Goal: Transaction & Acquisition: Purchase product/service

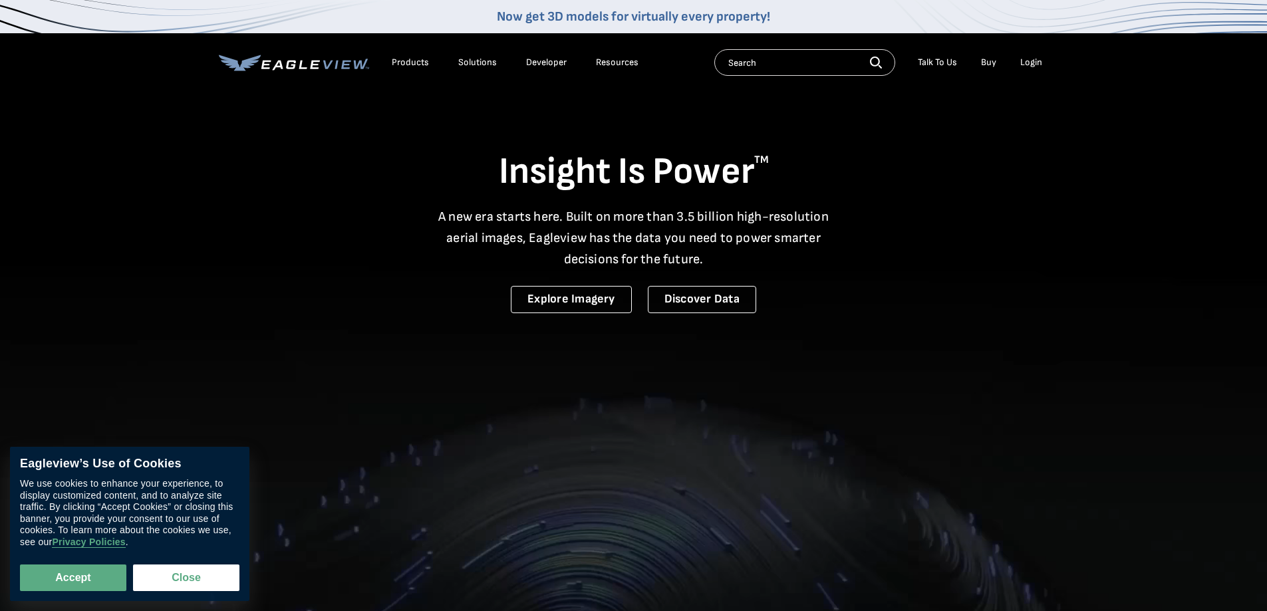
drag, startPoint x: 0, startPoint y: 0, endPoint x: 1029, endPoint y: 65, distance: 1030.8
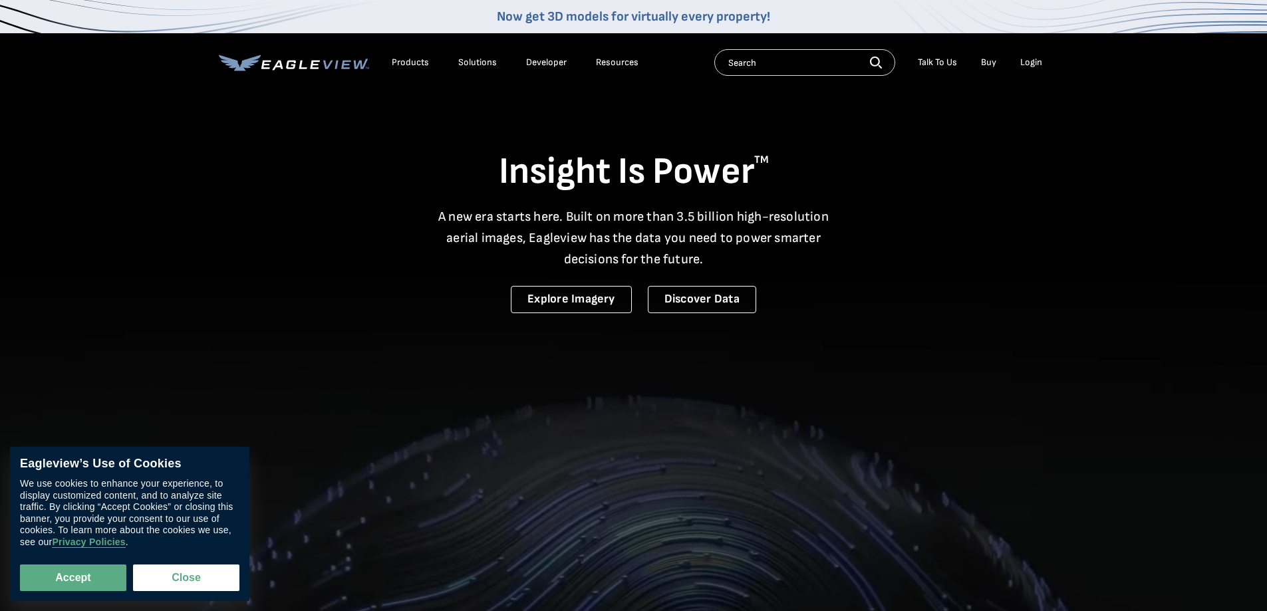
click at [1029, 65] on div "Login" at bounding box center [1031, 63] width 22 height 12
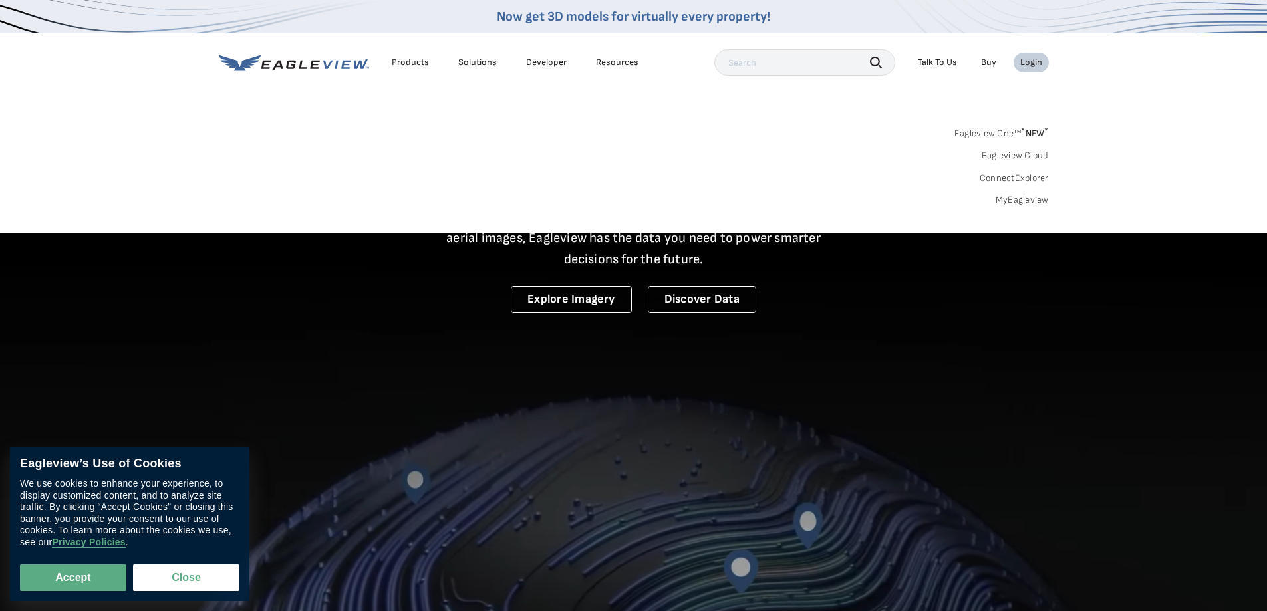
click at [1019, 202] on link "MyEagleview" at bounding box center [1021, 200] width 53 height 12
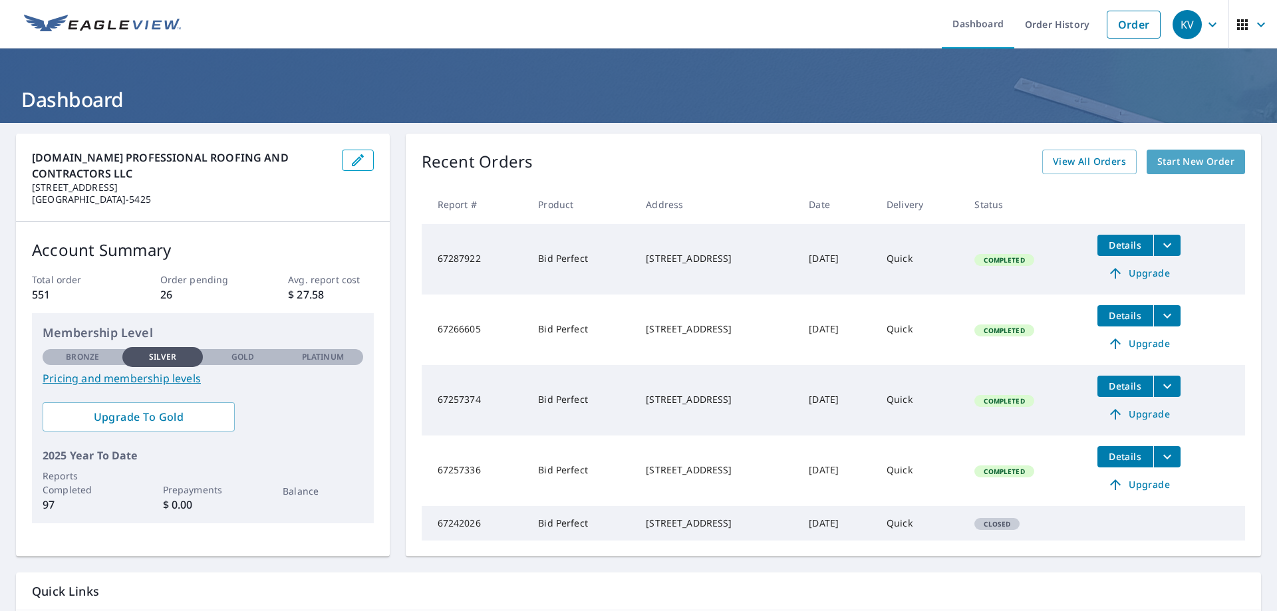
click at [1158, 152] on link "Start New Order" at bounding box center [1195, 162] width 98 height 25
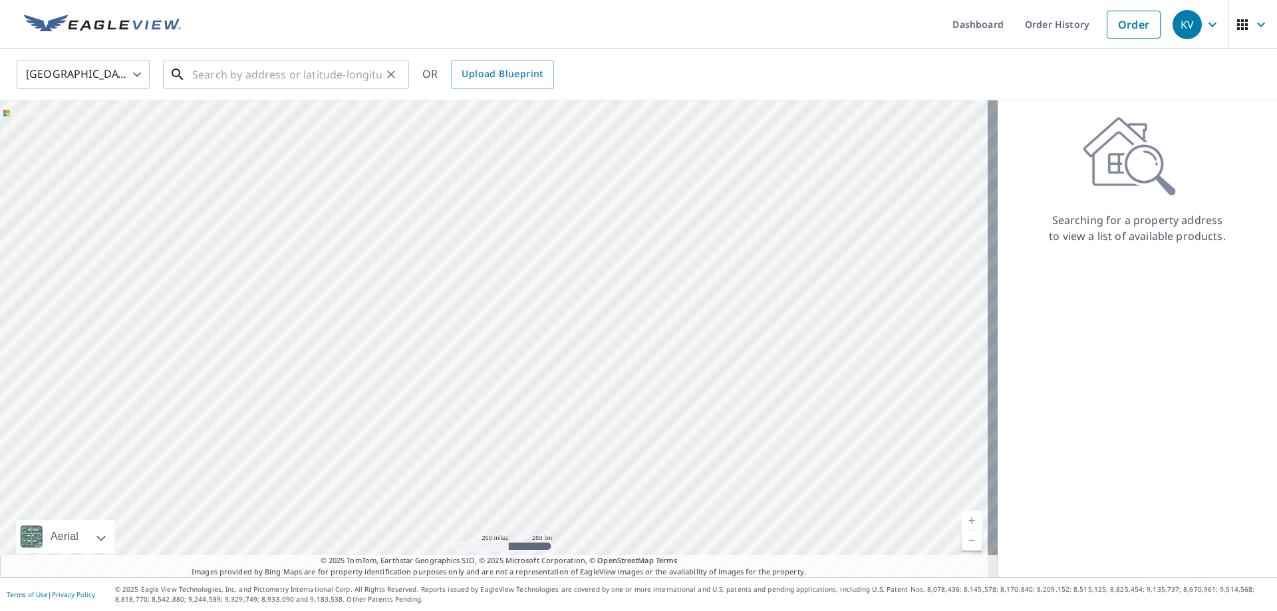
click at [303, 70] on input "text" at bounding box center [287, 74] width 190 height 37
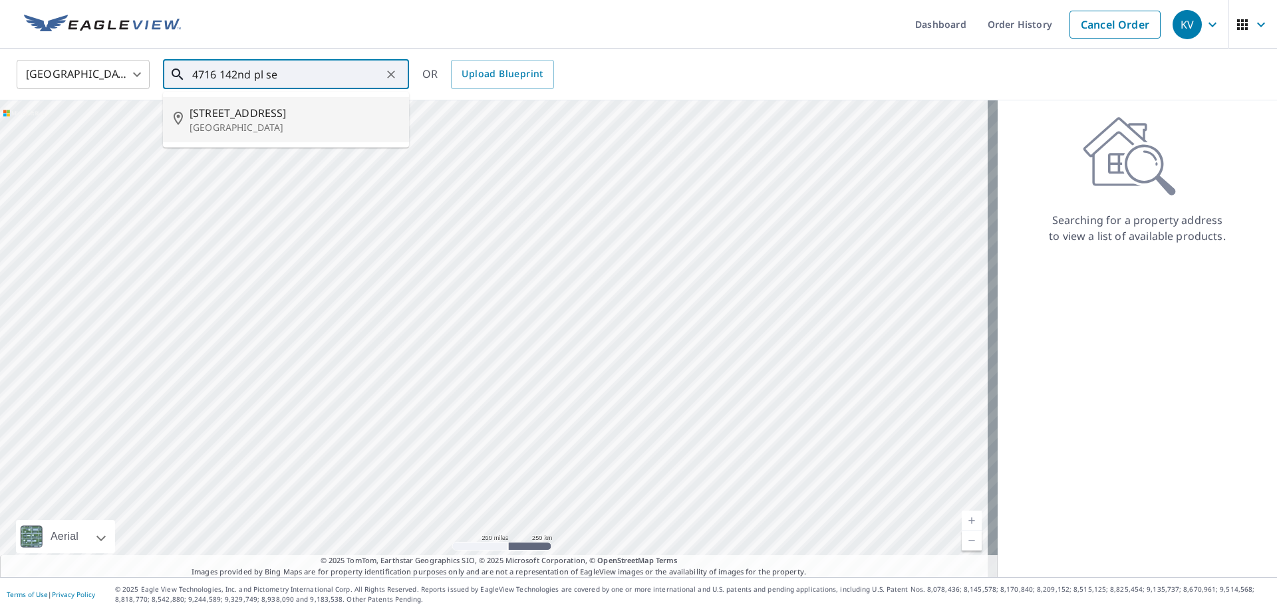
drag, startPoint x: 213, startPoint y: 106, endPoint x: 207, endPoint y: 110, distance: 6.8
click at [211, 109] on span "[STREET_ADDRESS]" at bounding box center [294, 113] width 209 height 16
type input "[STREET_ADDRESS]"
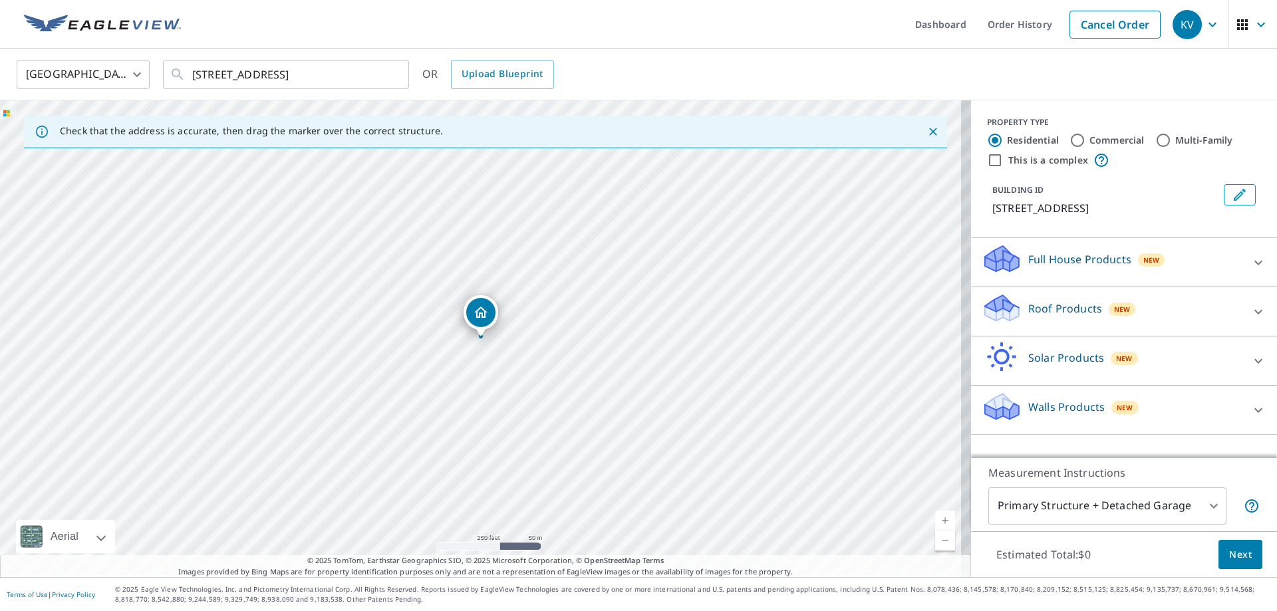
click at [1254, 313] on icon at bounding box center [1258, 311] width 8 height 5
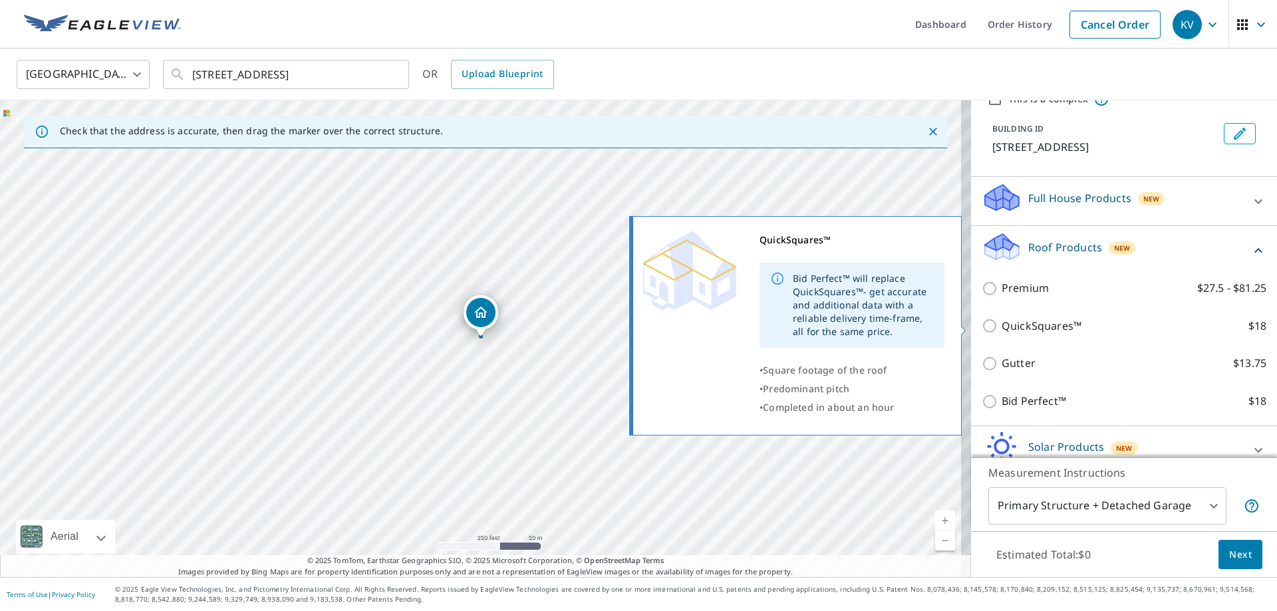
scroll to position [128, 0]
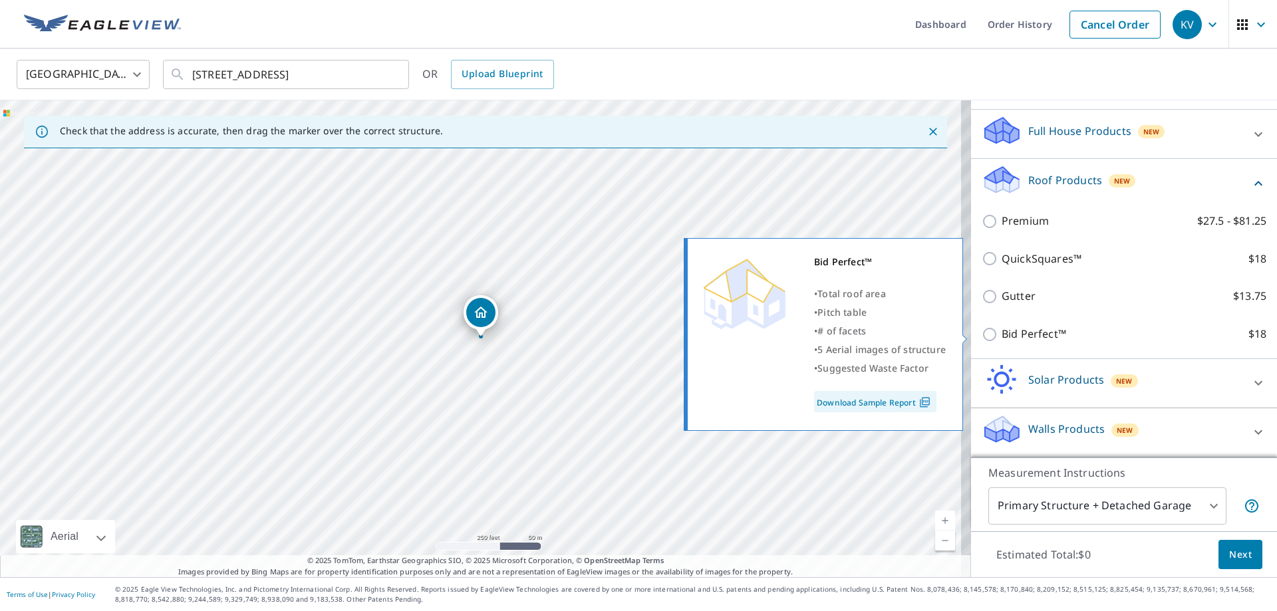
click at [1023, 332] on p "Bid Perfect™" at bounding box center [1033, 334] width 65 height 17
click at [1001, 332] on input "Bid Perfect™ $18" at bounding box center [992, 335] width 20 height 16
checkbox input "true"
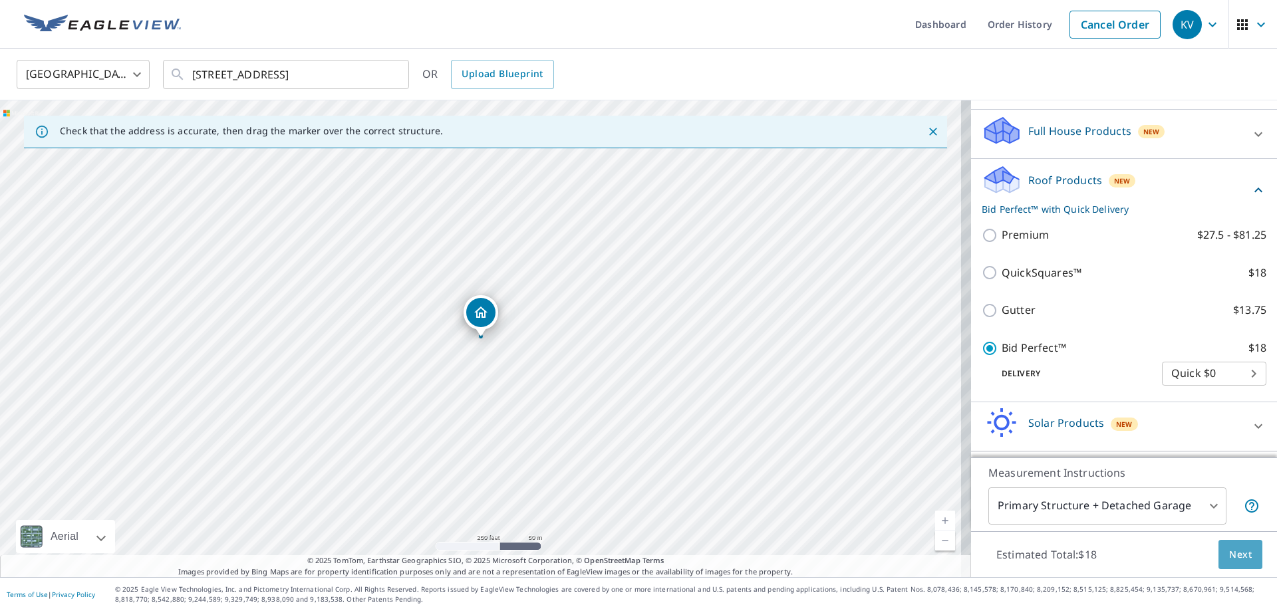
click at [1218, 551] on button "Next" at bounding box center [1240, 555] width 44 height 30
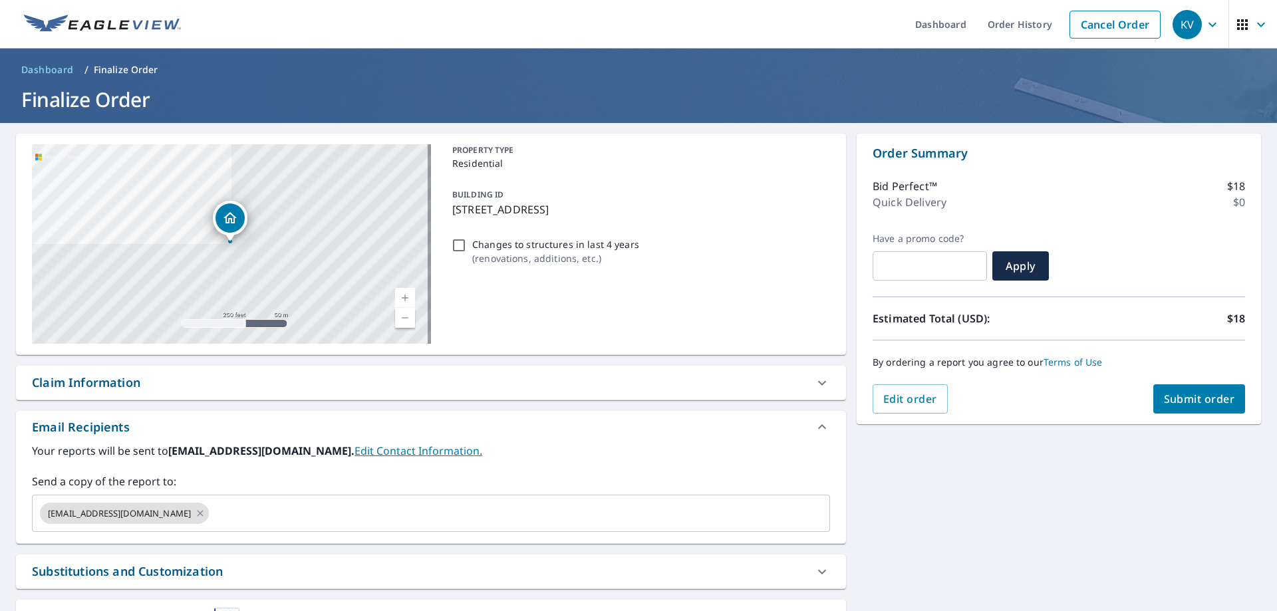
click at [1164, 401] on span "Submit order" at bounding box center [1199, 399] width 71 height 15
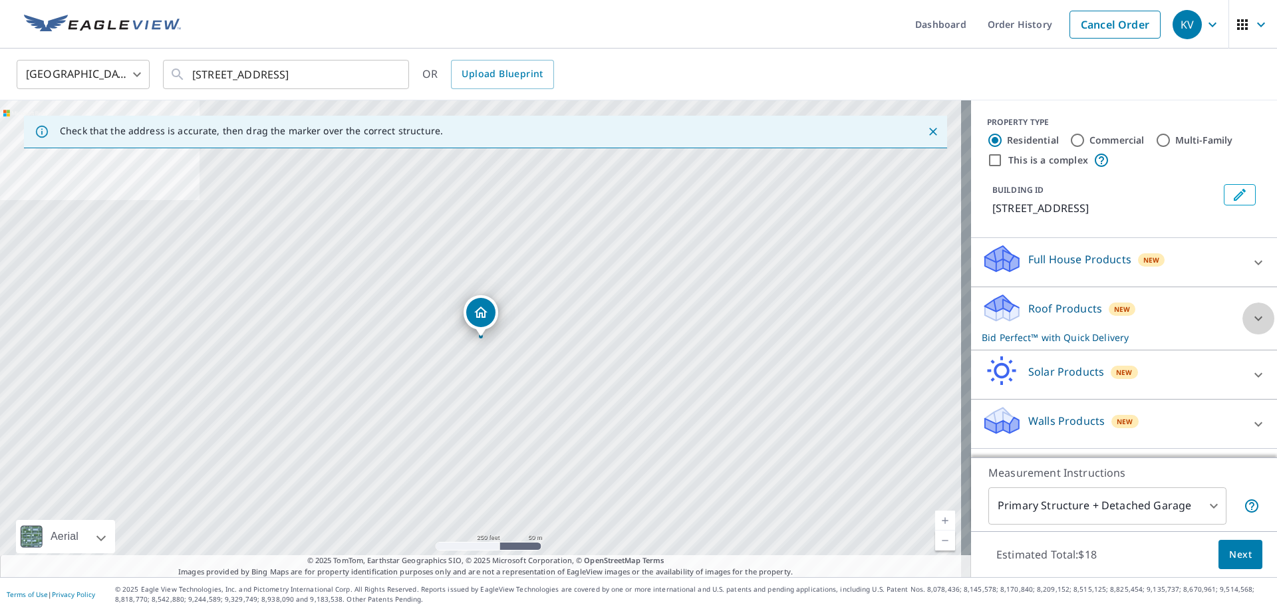
click at [1242, 319] on div at bounding box center [1258, 319] width 32 height 32
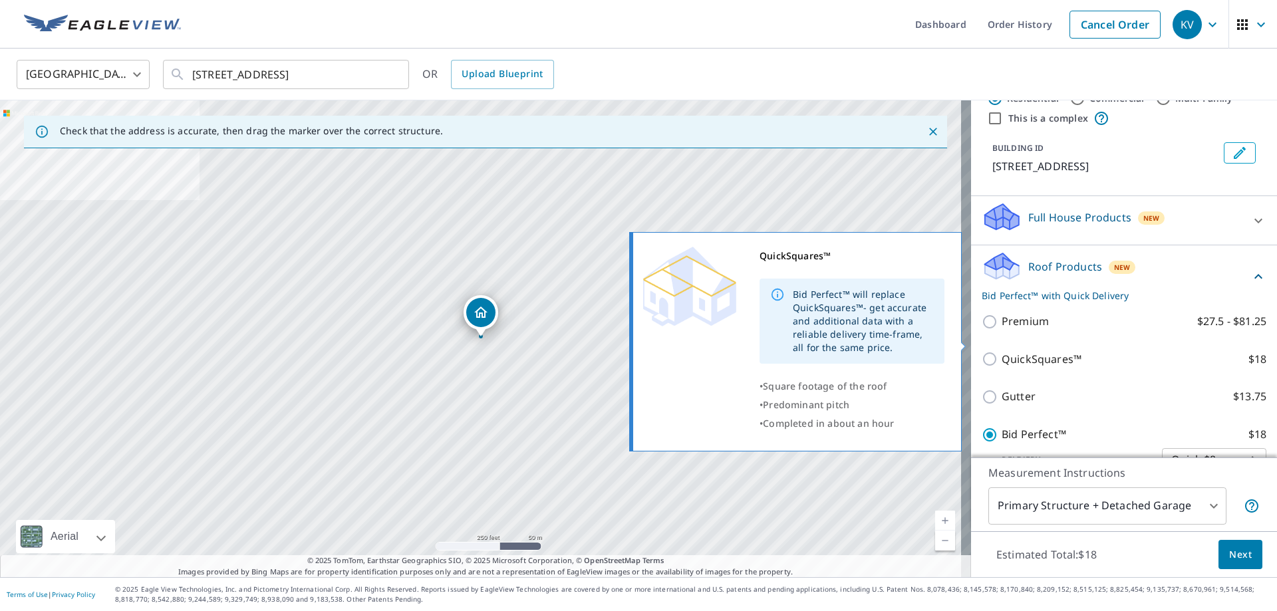
scroll to position [172, 0]
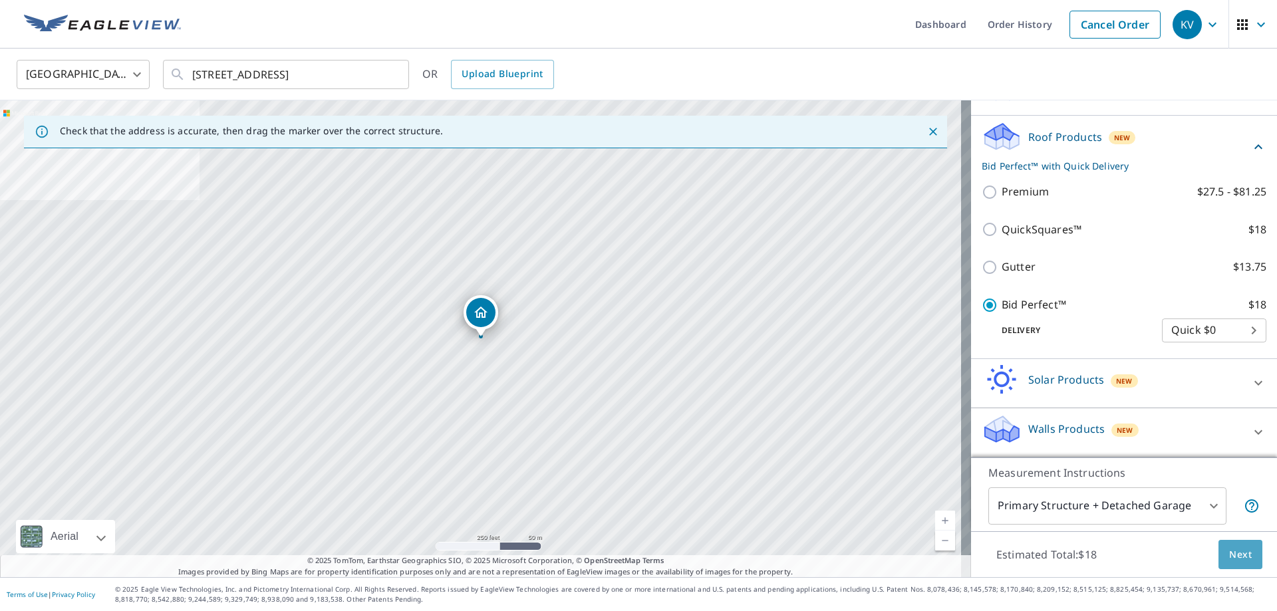
click at [1229, 554] on span "Next" at bounding box center [1240, 555] width 23 height 17
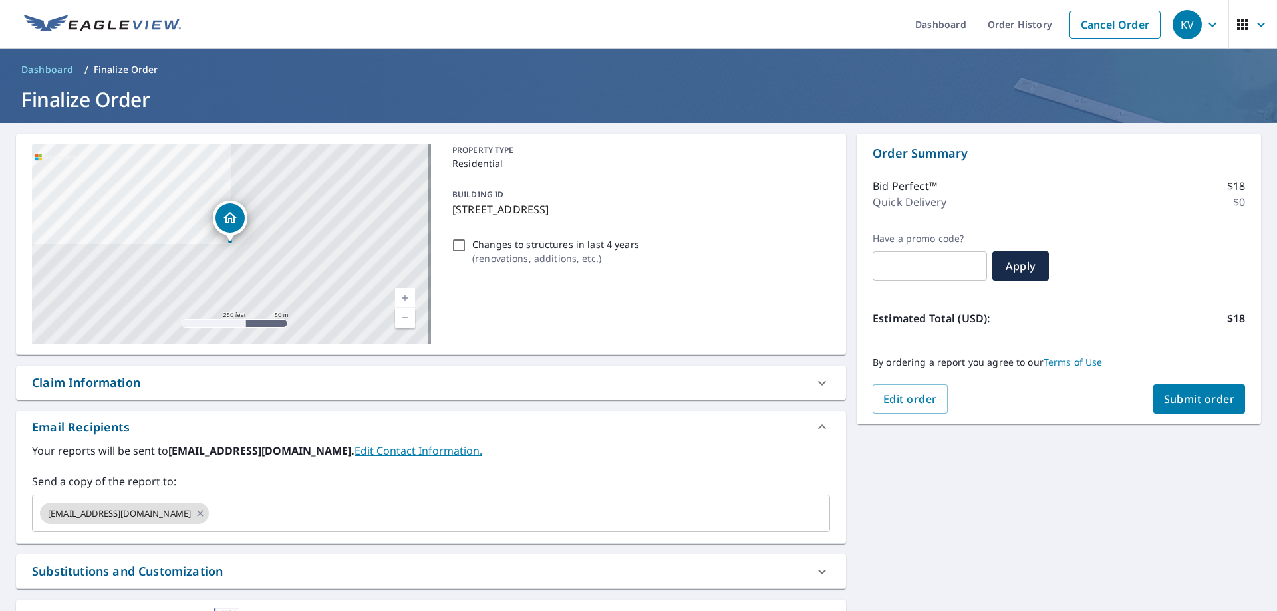
click at [1179, 391] on button "Submit order" at bounding box center [1199, 398] width 92 height 29
